Goal: Task Accomplishment & Management: Manage account settings

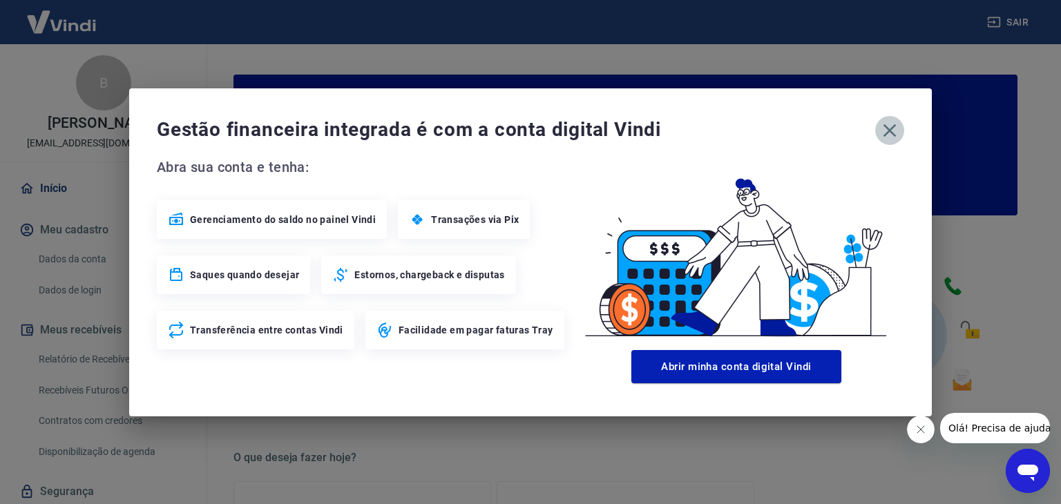
click at [890, 131] on icon "button" at bounding box center [890, 130] width 13 height 13
click at [889, 130] on icon "button" at bounding box center [890, 130] width 13 height 13
click at [892, 131] on icon "button" at bounding box center [890, 130] width 13 height 13
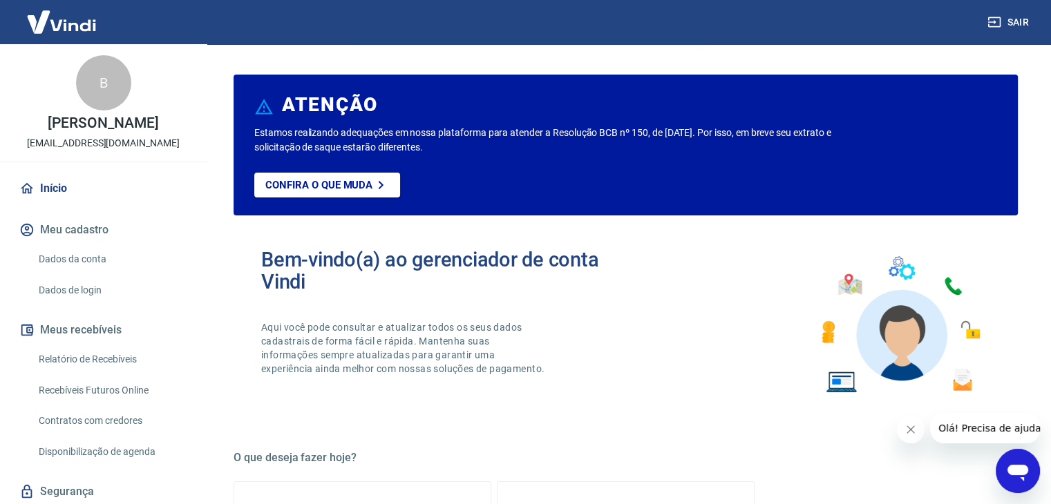
click at [414, 230] on div "Bem-vindo(a) ao gerenciador de conta Vindi Aqui você pode consultar e atualizar…" at bounding box center [626, 325] width 784 height 197
click at [107, 374] on link "Relatório de Recebíveis" at bounding box center [111, 359] width 157 height 28
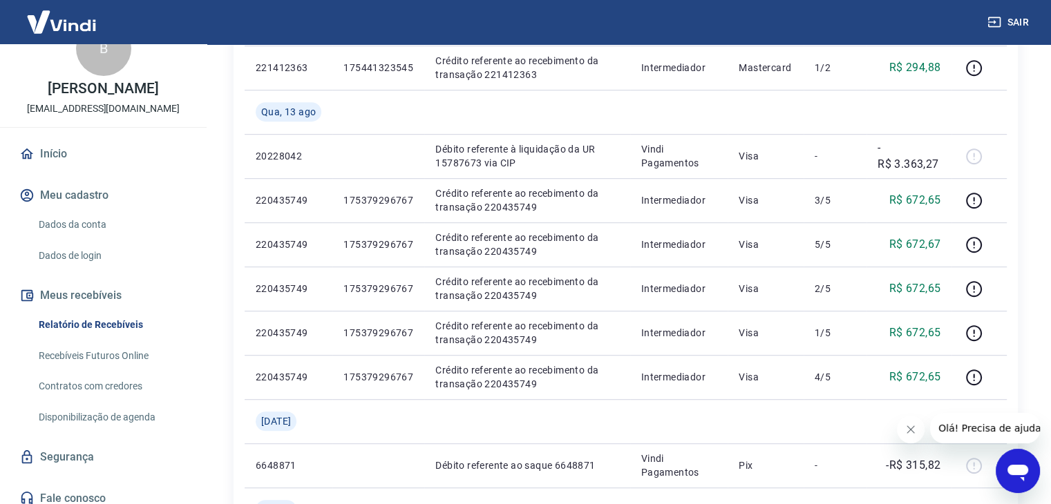
scroll to position [59, 0]
